Goal: Task Accomplishment & Management: Manage account settings

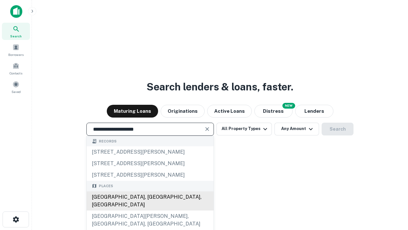
click at [150, 210] on div "[GEOGRAPHIC_DATA], [GEOGRAPHIC_DATA], [GEOGRAPHIC_DATA]" at bounding box center [150, 200] width 127 height 19
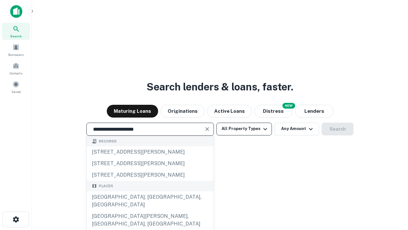
type input "**********"
click at [244, 129] on button "All Property Types" at bounding box center [244, 128] width 55 height 13
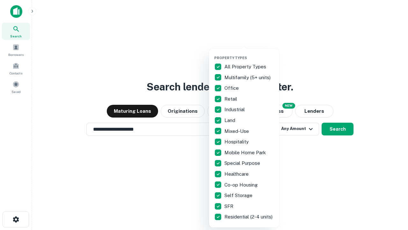
click at [249, 54] on button "button" at bounding box center [249, 54] width 70 height 0
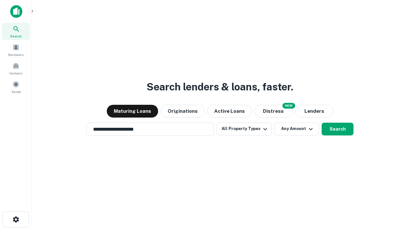
scroll to position [10, 0]
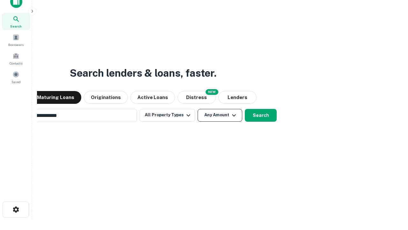
click at [198, 109] on button "Any Amount" at bounding box center [220, 115] width 45 height 13
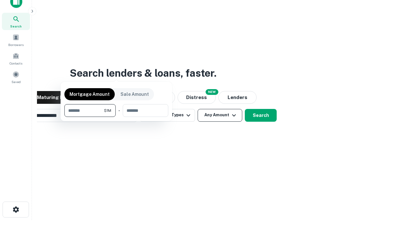
scroll to position [10, 0]
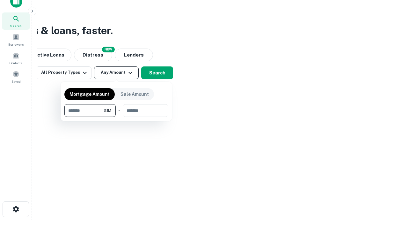
type input "*******"
click at [116, 117] on button "button" at bounding box center [116, 117] width 104 height 0
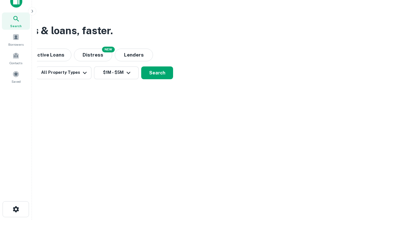
scroll to position [10, 0]
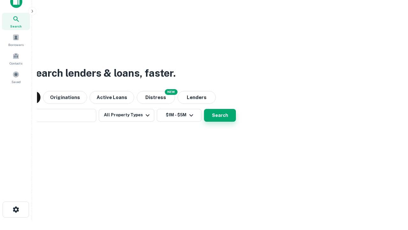
click at [204, 109] on button "Search" at bounding box center [220, 115] width 32 height 13
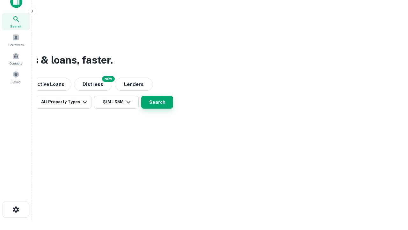
scroll to position [10, 0]
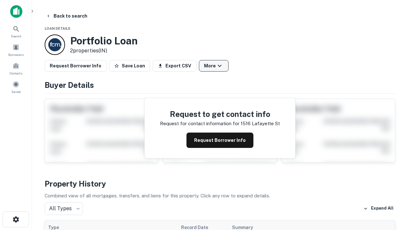
click at [214, 66] on button "More" at bounding box center [214, 65] width 30 height 11
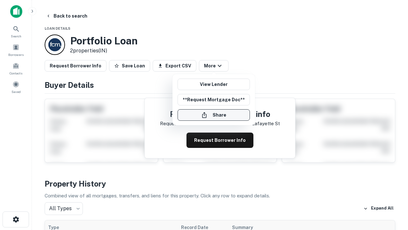
click at [214, 115] on button "Share" at bounding box center [214, 114] width 72 height 11
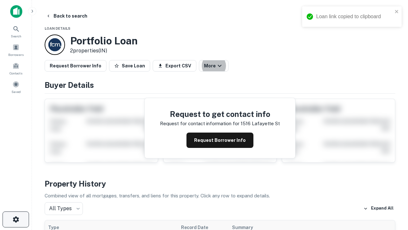
click at [16, 219] on icon "button" at bounding box center [16, 219] width 8 height 8
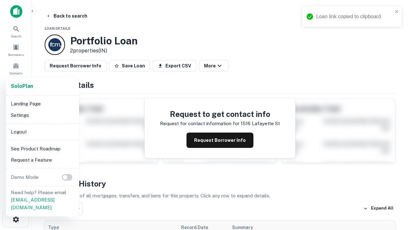
click at [42, 131] on li "Logout" at bounding box center [42, 131] width 68 height 11
